Goal: Information Seeking & Learning: Learn about a topic

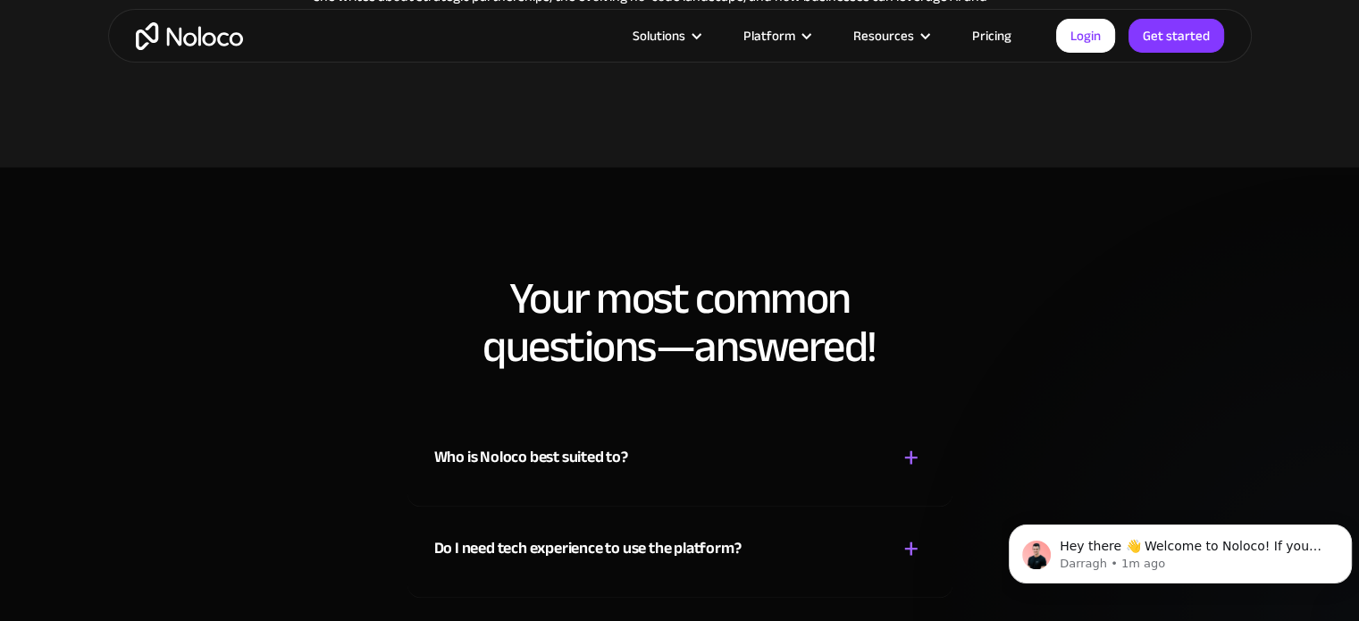
scroll to position [9592, 0]
click at [918, 442] on div "+" at bounding box center [912, 457] width 16 height 31
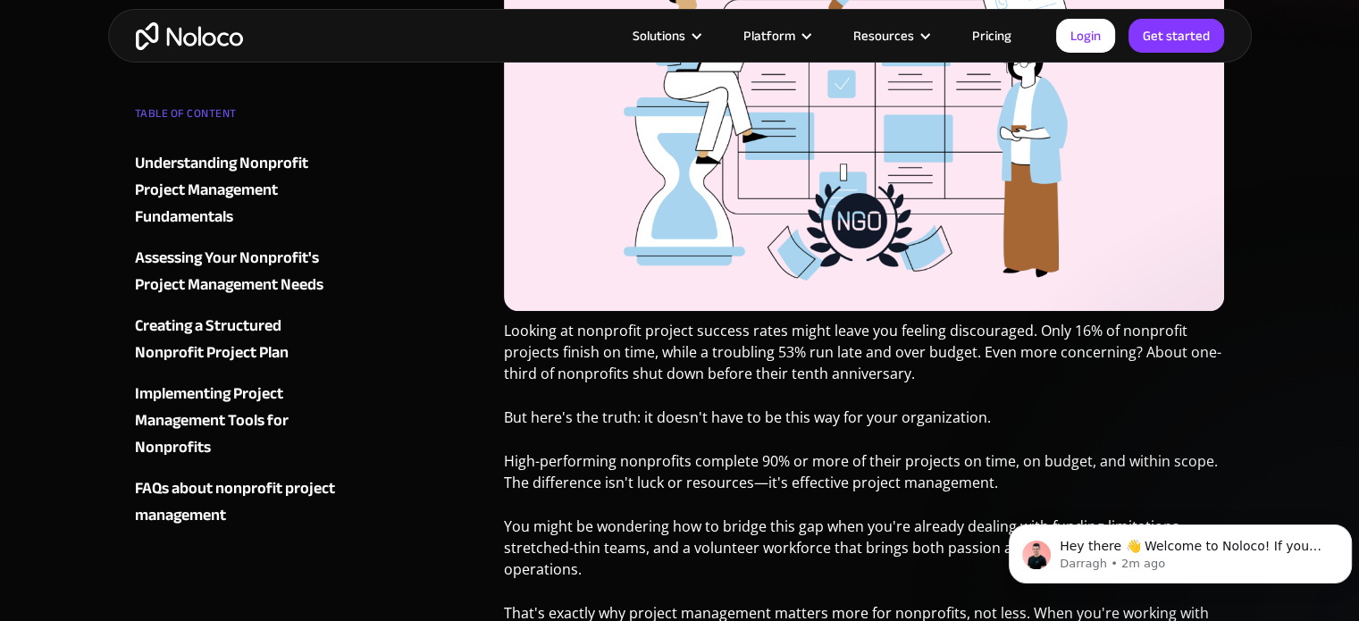
scroll to position [579, 0]
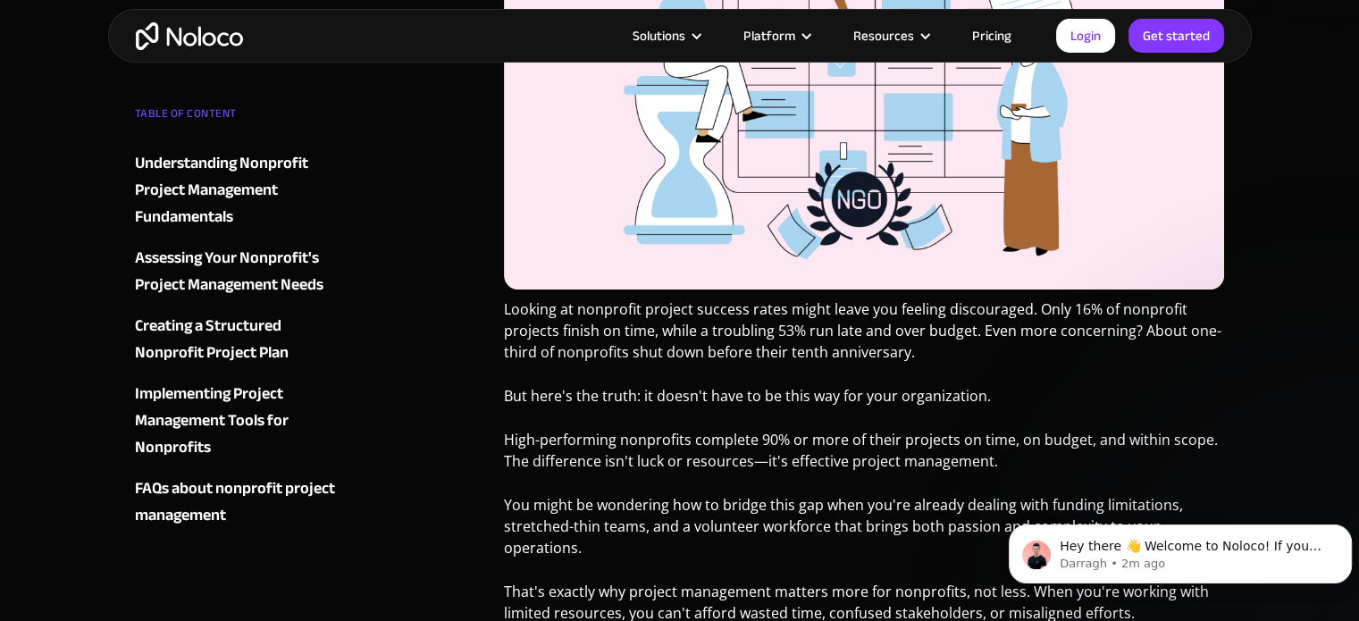
click at [218, 404] on div "Implementing Project Management Tools for Nonprofits" at bounding box center [243, 421] width 216 height 80
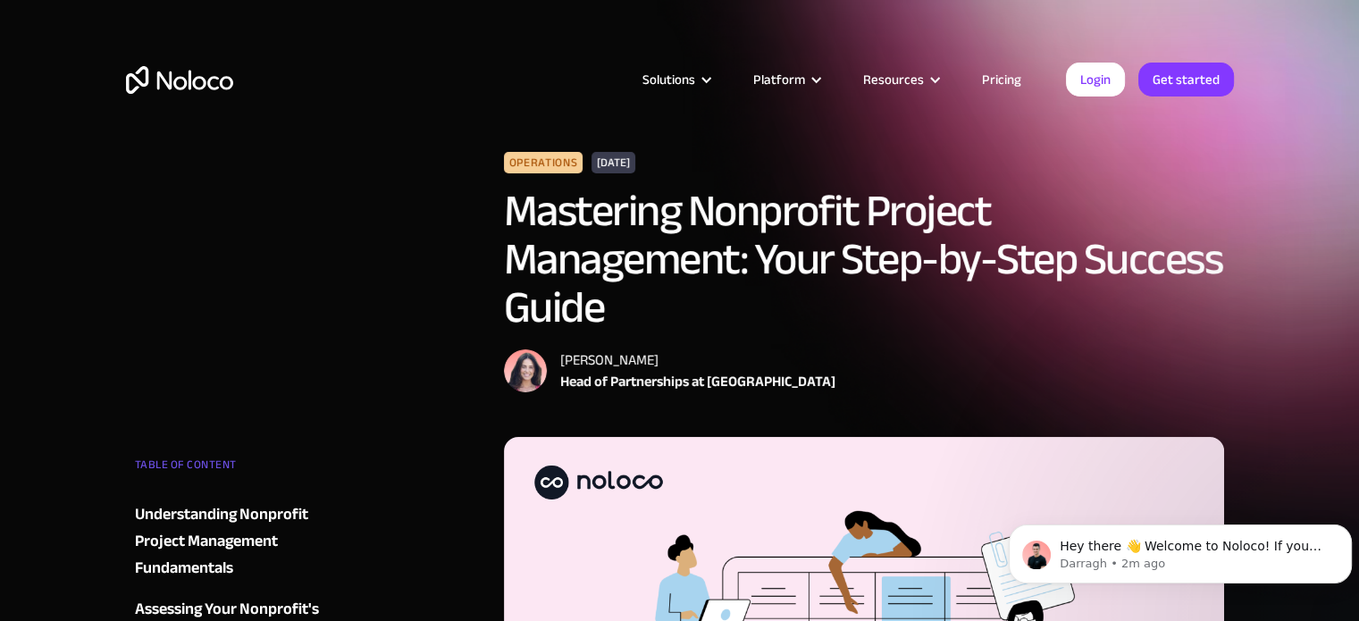
scroll to position [579, 0]
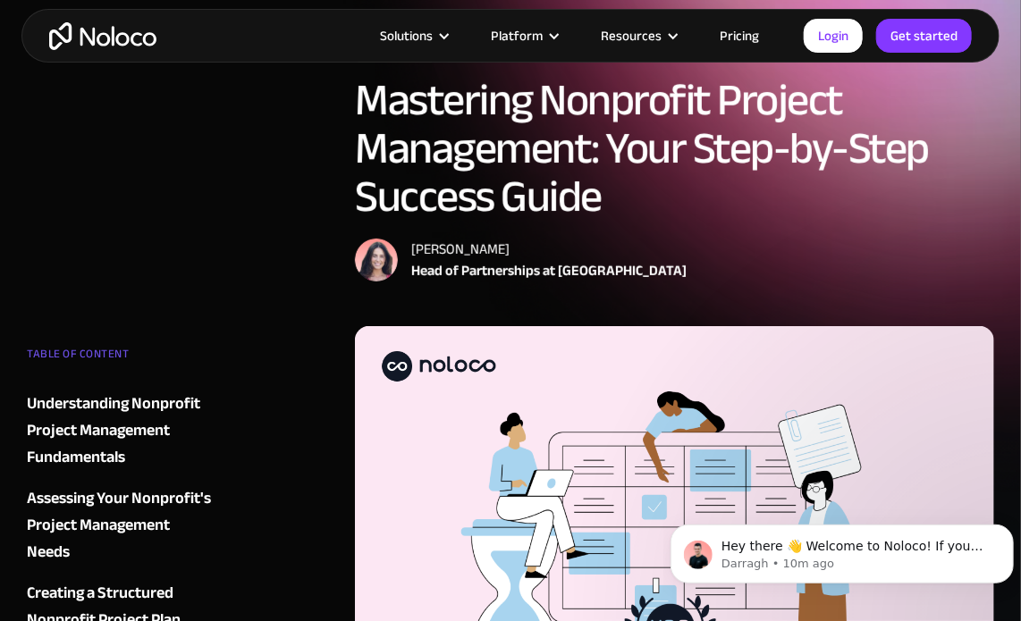
scroll to position [113, 0]
